Goal: Navigation & Orientation: Find specific page/section

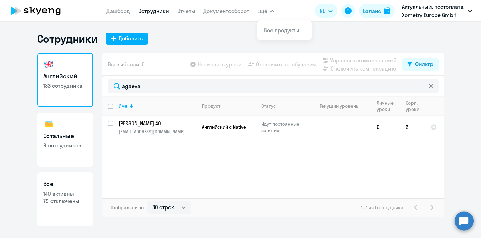
select select "30"
click at [74, 74] on h3 "Английский" at bounding box center [64, 76] width 43 height 9
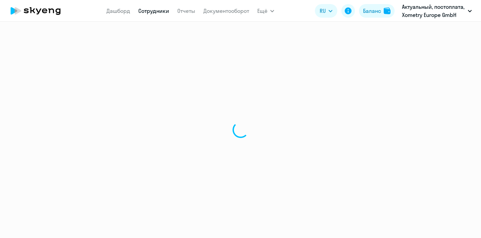
select select "30"
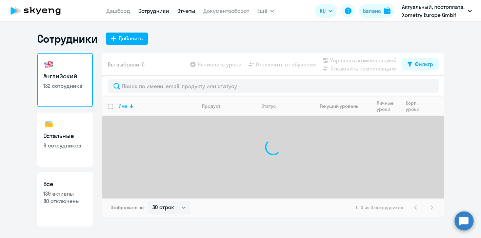
click at [180, 12] on link "Отчеты" at bounding box center [186, 10] width 18 height 7
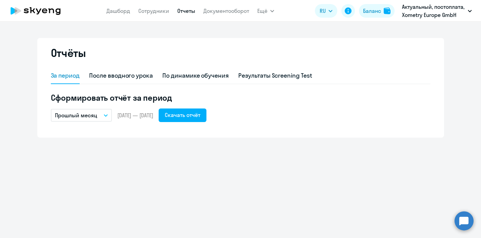
click at [149, 15] on app-menu-item-link "Сотрудники" at bounding box center [153, 11] width 31 height 8
click at [143, 12] on link "Сотрудники" at bounding box center [153, 10] width 31 height 7
select select "30"
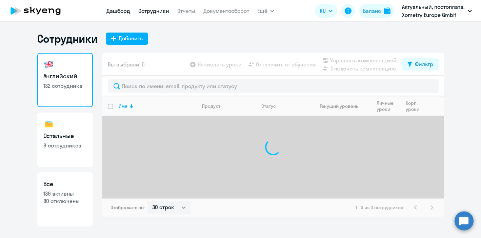
click at [120, 11] on link "Дашборд" at bounding box center [118, 10] width 24 height 7
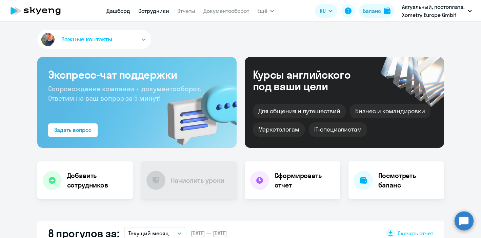
click at [156, 12] on link "Сотрудники" at bounding box center [153, 10] width 31 height 7
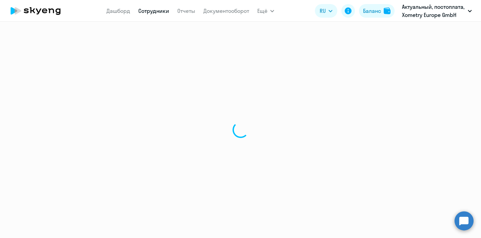
select select "30"
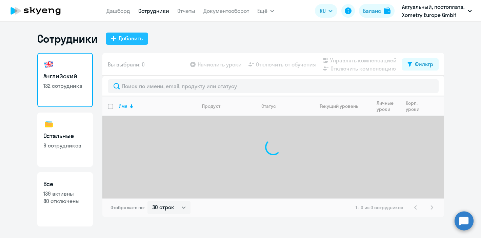
click at [140, 38] on div "Добавить" at bounding box center [131, 38] width 24 height 8
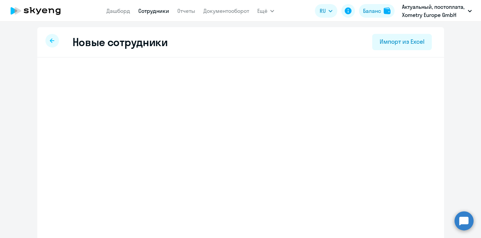
select select "english_adult_not_native_speaker"
select select "2"
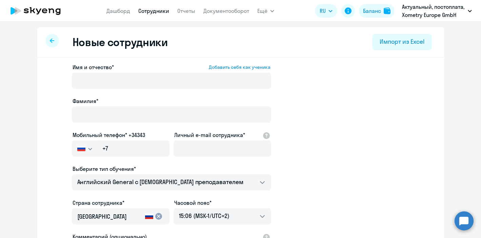
click at [50, 38] on icon at bounding box center [52, 40] width 4 height 5
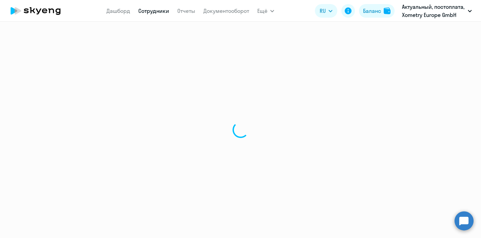
select select "30"
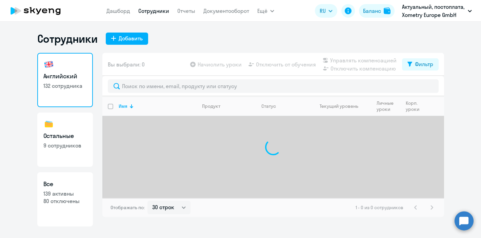
click at [66, 150] on link "Остальные 9 сотрудников" at bounding box center [65, 140] width 56 height 54
select select "30"
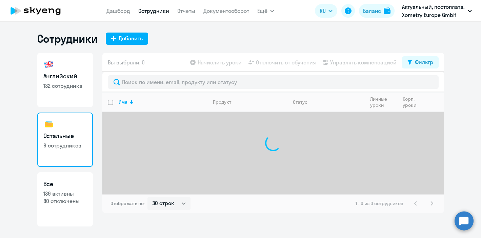
click at [70, 84] on p "132 сотрудника" at bounding box center [64, 85] width 43 height 7
select select "30"
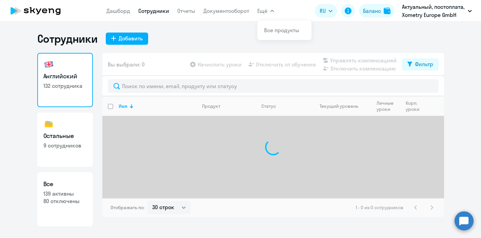
click at [264, 14] on span "Ещё" at bounding box center [262, 11] width 10 height 8
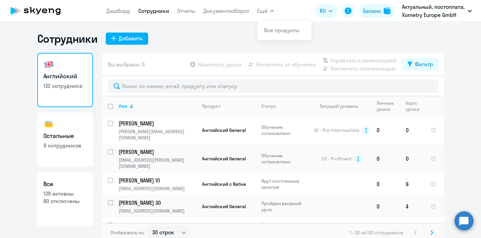
click at [153, 12] on link "Сотрудники" at bounding box center [153, 10] width 31 height 7
click at [117, 12] on link "Дашборд" at bounding box center [118, 10] width 24 height 7
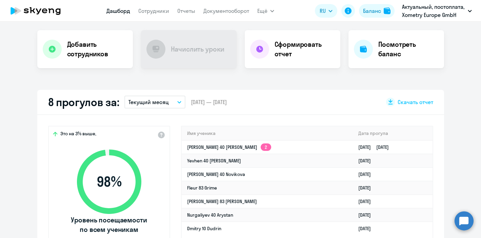
scroll to position [131, 0]
select select "30"
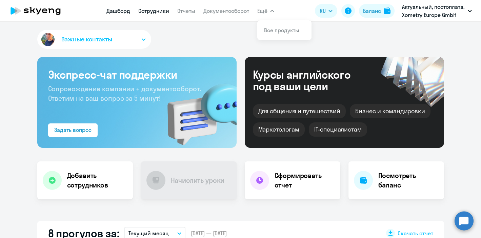
click at [150, 13] on link "Сотрудники" at bounding box center [153, 10] width 31 height 7
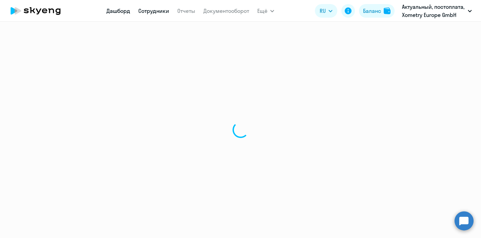
select select "30"
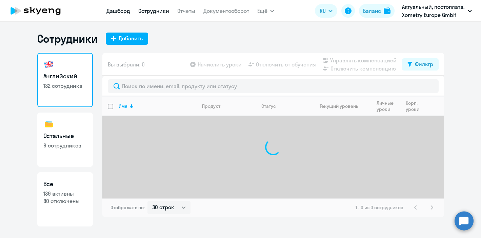
click at [113, 12] on link "Дашборд" at bounding box center [118, 10] width 24 height 7
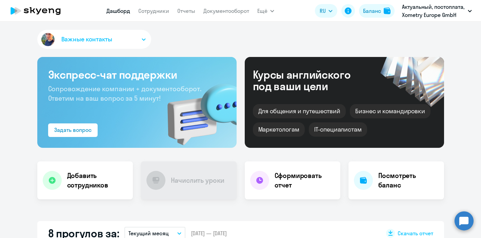
select select "30"
